Goal: Task Accomplishment & Management: Use online tool/utility

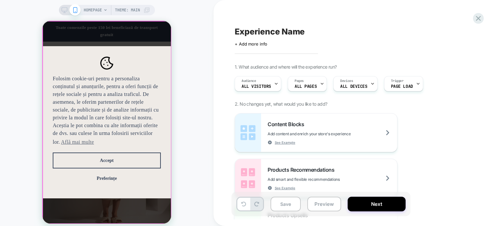
click at [145, 215] on div "Folosim cookie-uri pentru a personaliza conținutul și anunțurile, pentru a ofer…" at bounding box center [106, 122] width 129 height 203
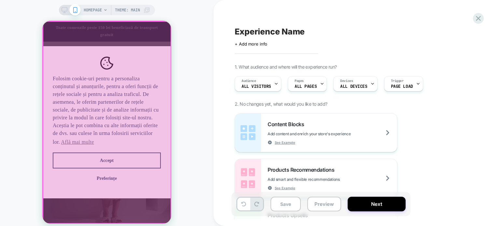
click at [145, 215] on div at bounding box center [107, 122] width 128 height 202
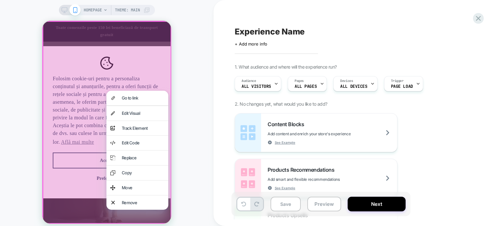
click at [72, 31] on div at bounding box center [106, 122] width 129 height 203
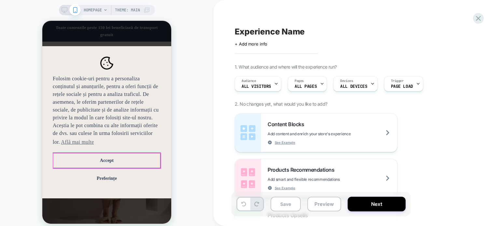
click at [105, 164] on button "Accept" at bounding box center [107, 161] width 108 height 16
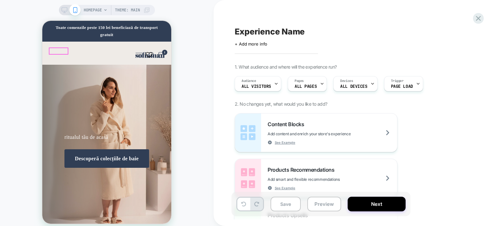
click at [135, 51] on button "Deschide meniul de navigare" at bounding box center [138, 54] width 7 height 7
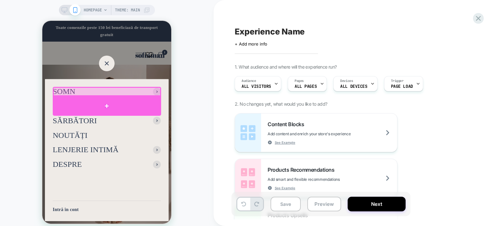
click at [107, 106] on div at bounding box center [107, 106] width 108 height 20
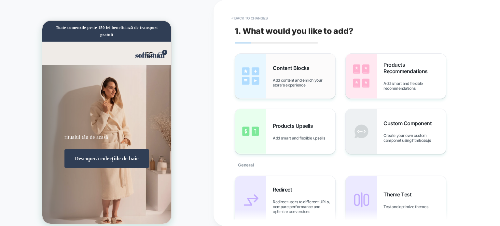
click at [302, 86] on span "Add content and enrich your store's experience" at bounding box center [304, 83] width 62 height 10
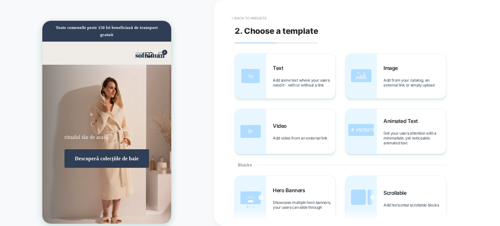
click at [236, 16] on button "< Back to widgets" at bounding box center [249, 18] width 42 height 10
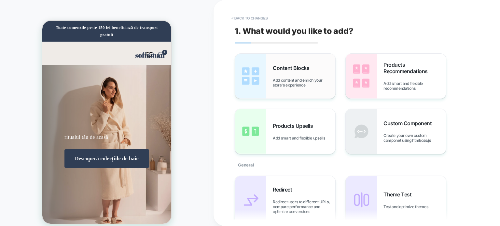
click at [313, 79] on span "Add content and enrich your store's experience" at bounding box center [304, 83] width 62 height 10
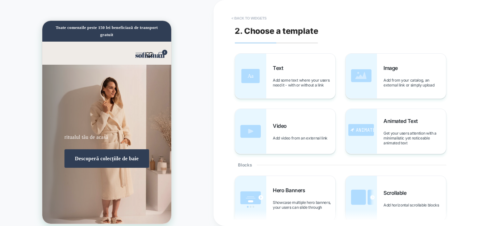
click at [232, 20] on button "< Back to widgets" at bounding box center [249, 18] width 42 height 10
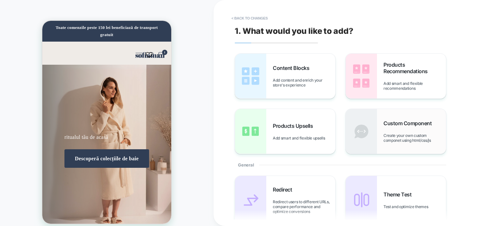
click at [366, 136] on img at bounding box center [361, 131] width 31 height 45
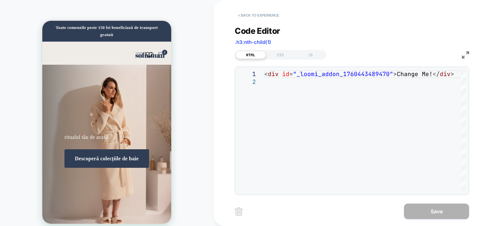
click at [237, 16] on button "< Back to experience" at bounding box center [259, 15] width 48 height 10
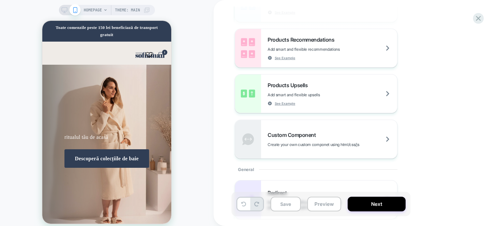
scroll to position [163, 0]
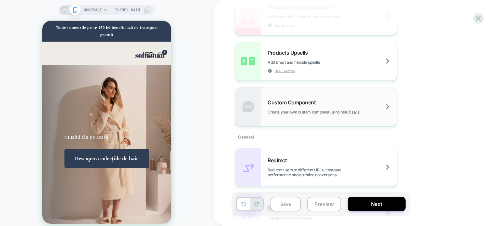
click at [303, 104] on span "Custom Component" at bounding box center [292, 102] width 51 height 7
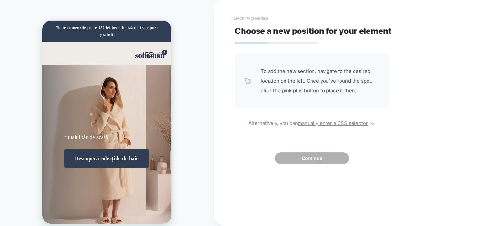
click at [235, 17] on button "< Back to changes" at bounding box center [249, 18] width 43 height 10
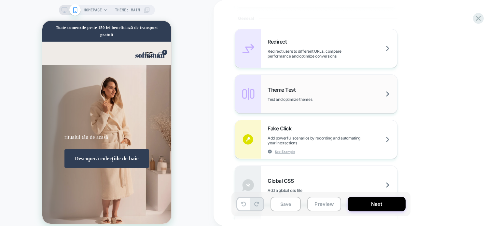
scroll to position [293, 0]
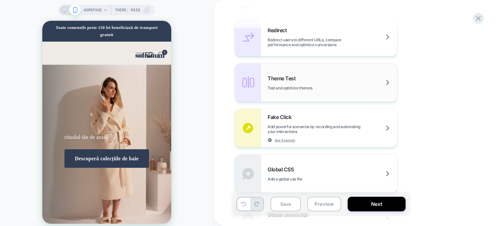
click at [311, 91] on div "Theme Test Test and optimize themes" at bounding box center [316, 82] width 162 height 38
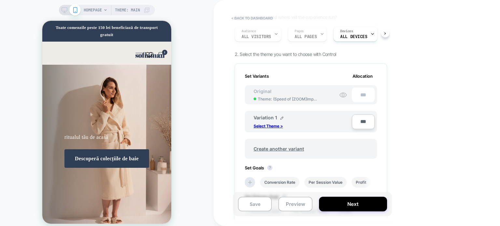
scroll to position [65, 0]
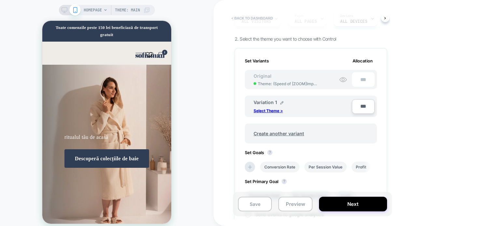
click at [232, 18] on button "< back to dashboard" at bounding box center [252, 18] width 48 height 10
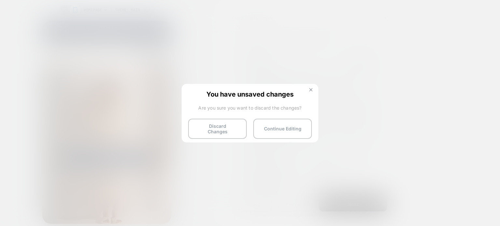
click at [311, 90] on img at bounding box center [310, 89] width 3 height 3
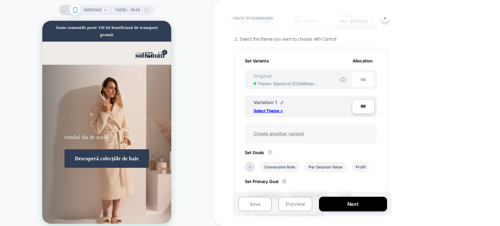
click at [283, 133] on span "Create another variant" at bounding box center [278, 133] width 63 height 15
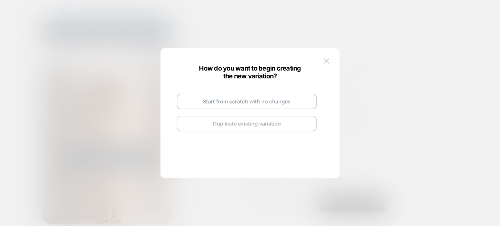
click at [252, 123] on button "Duplicate existing variation" at bounding box center [247, 124] width 140 height 16
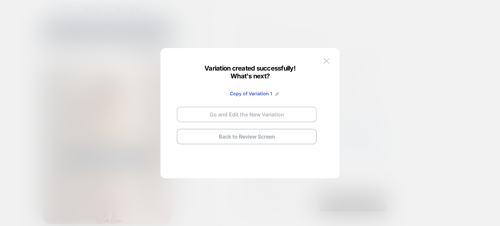
click at [263, 116] on button "Go and Edit the New Variation" at bounding box center [247, 115] width 140 height 16
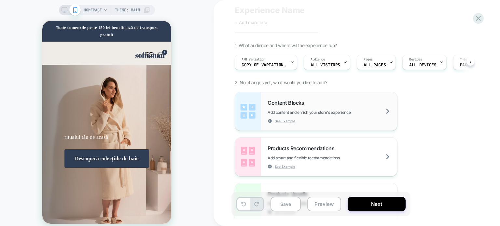
scroll to position [33, 0]
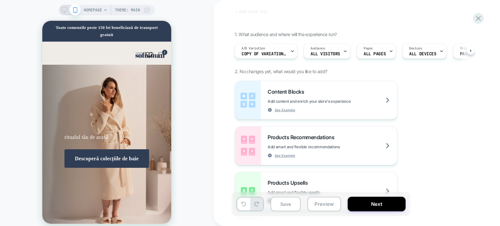
click at [135, 53] on button "Deschide meniul de navigare" at bounding box center [138, 54] width 7 height 7
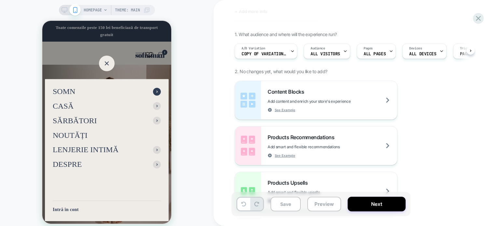
click at [106, 89] on button "SOMN" at bounding box center [107, 91] width 108 height 9
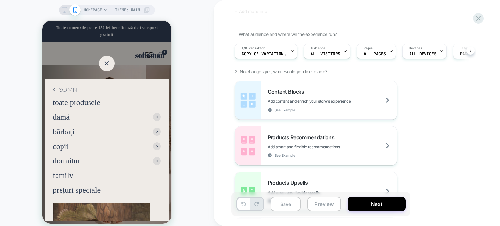
click at [56, 91] on button "SOMN" at bounding box center [65, 90] width 24 height 6
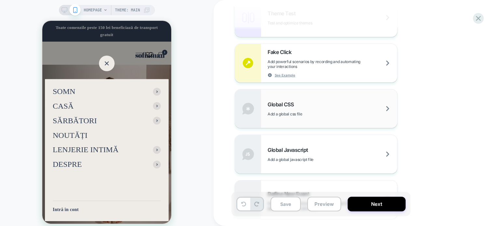
scroll to position [423, 0]
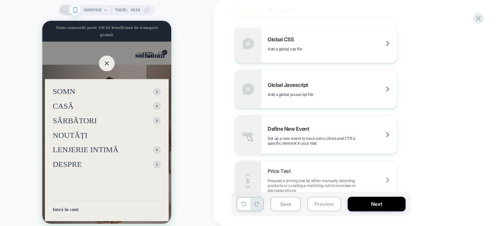
click at [324, 207] on button "Preview" at bounding box center [324, 204] width 34 height 15
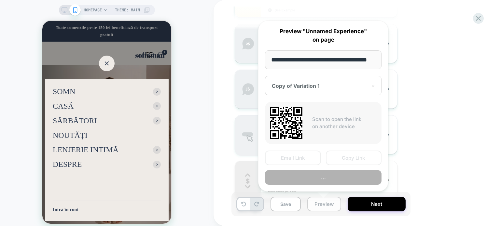
scroll to position [0, 13]
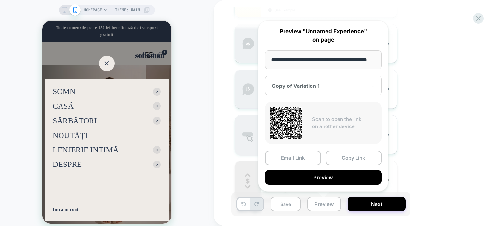
click at [421, 164] on div "Redirect Redirect users to different URLs, compare performance and optimize con…" at bounding box center [354, 43] width 238 height 312
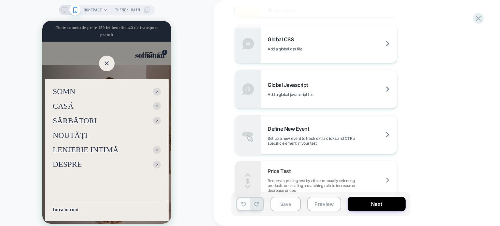
click at [240, 206] on button at bounding box center [243, 204] width 13 height 13
click at [240, 205] on button at bounding box center [243, 204] width 13 height 13
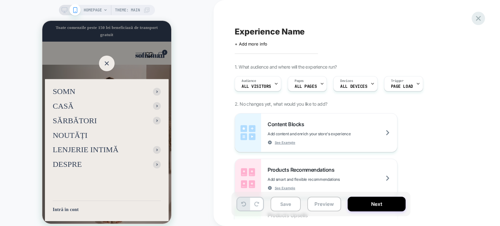
click at [479, 19] on icon at bounding box center [478, 18] width 5 height 5
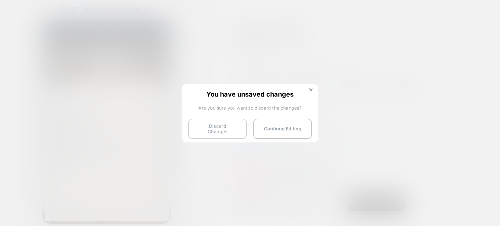
click at [228, 128] on button "Discard Changes" at bounding box center [217, 129] width 59 height 20
